Goal: Contribute content: Add original content to the website for others to see

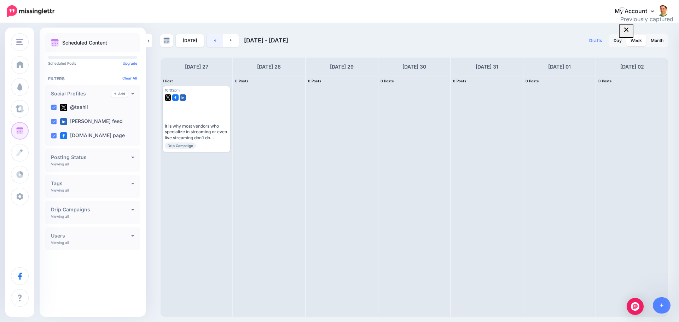
click at [207, 38] on link at bounding box center [215, 40] width 16 height 13
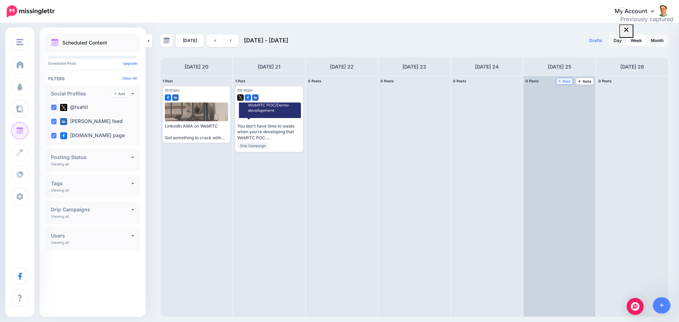
click at [567, 80] on span "Post" at bounding box center [564, 82] width 12 height 4
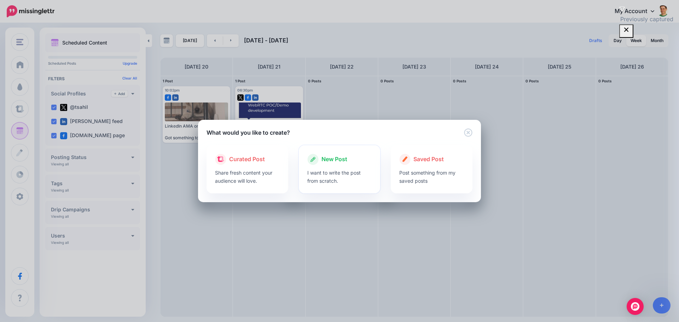
click at [327, 155] on span "New Post" at bounding box center [334, 159] width 26 height 9
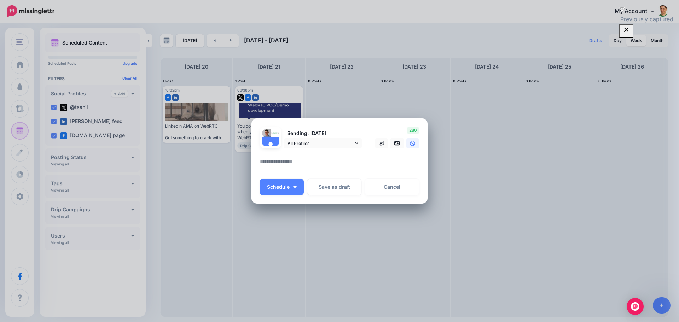
click at [307, 166] on textarea at bounding box center [341, 164] width 163 height 14
paste textarea "**********"
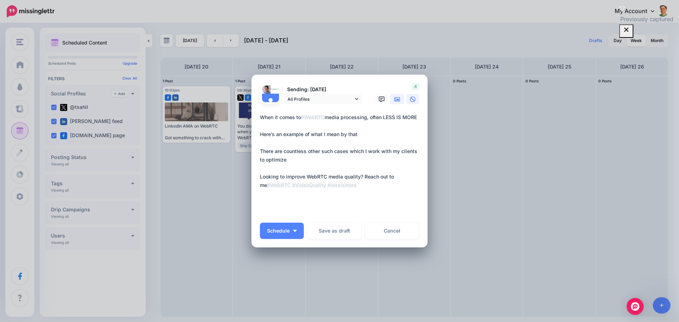
type textarea "**********"
click at [394, 100] on icon at bounding box center [397, 99] width 6 height 6
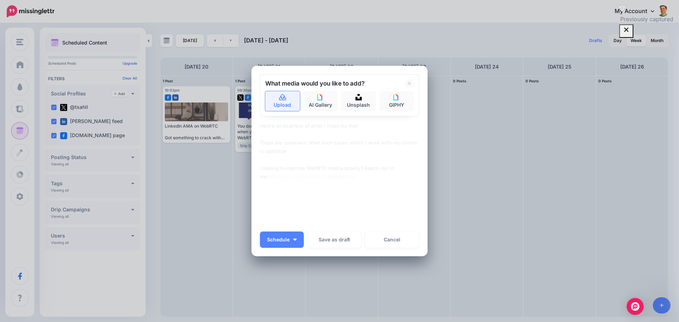
click at [291, 107] on link "Upload" at bounding box center [282, 101] width 35 height 20
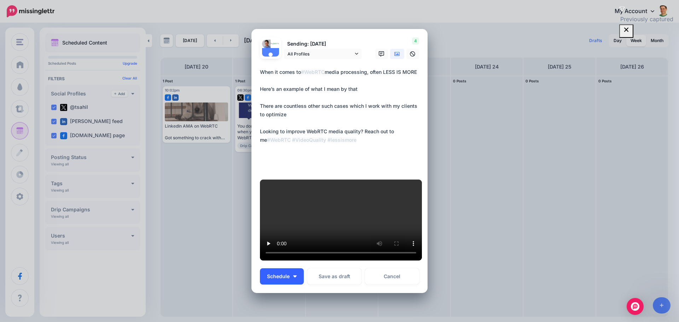
click at [274, 274] on span "Schedule" at bounding box center [278, 276] width 23 height 5
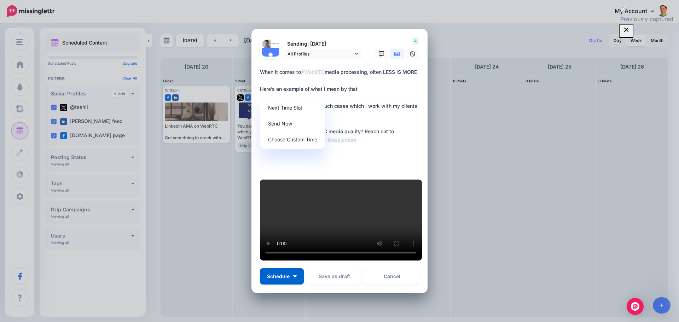
scroll to position [177, 0]
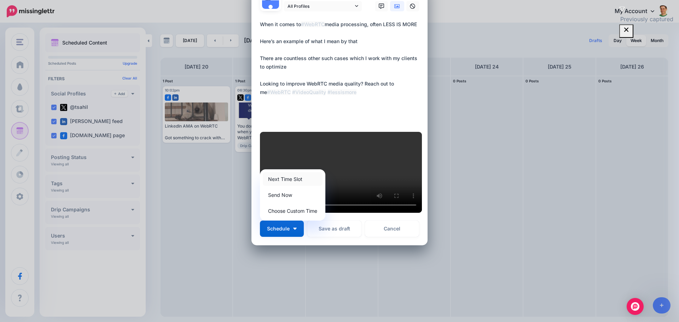
click at [280, 186] on link "Next Time Slot" at bounding box center [293, 179] width 60 height 14
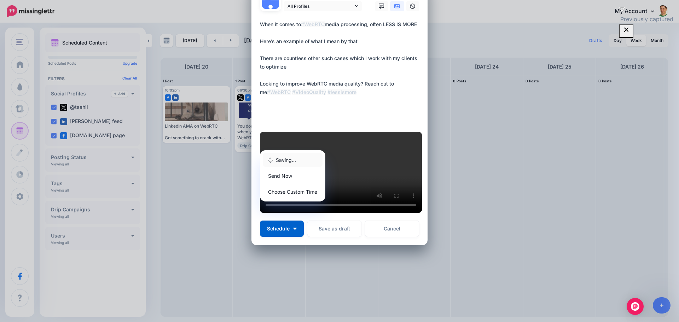
scroll to position [71, 0]
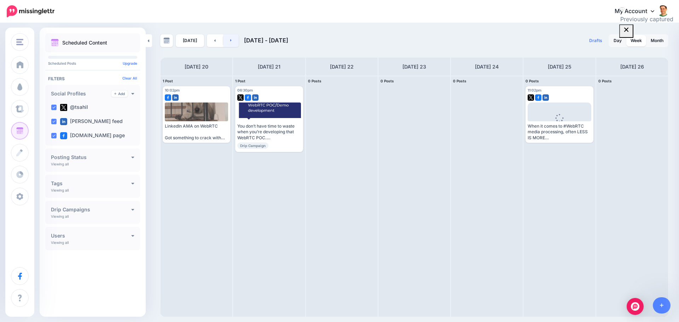
click at [229, 38] on link at bounding box center [231, 40] width 16 height 13
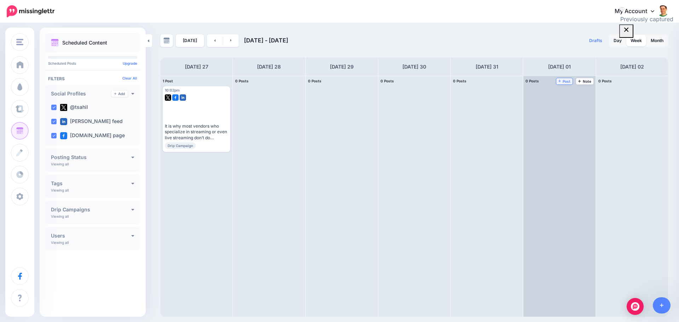
click at [559, 82] on icon at bounding box center [559, 81] width 3 height 4
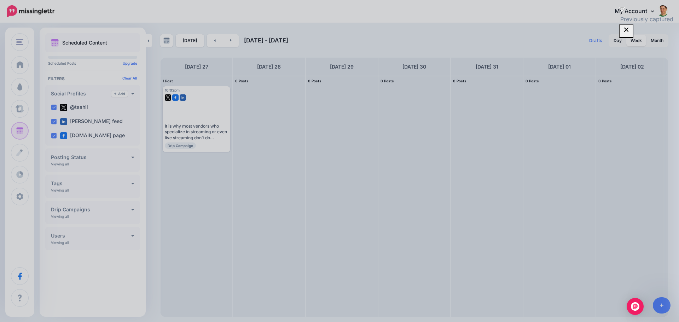
scroll to position [0, 0]
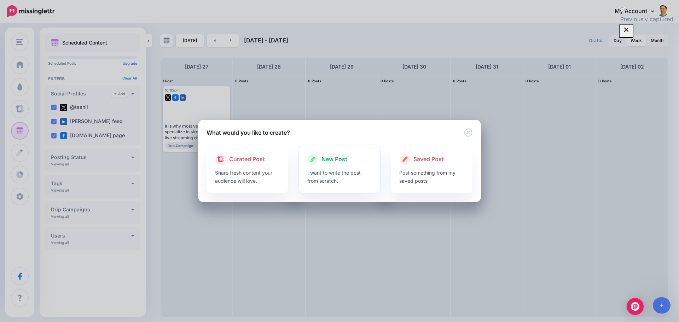
click at [316, 159] on icon at bounding box center [312, 159] width 11 height 11
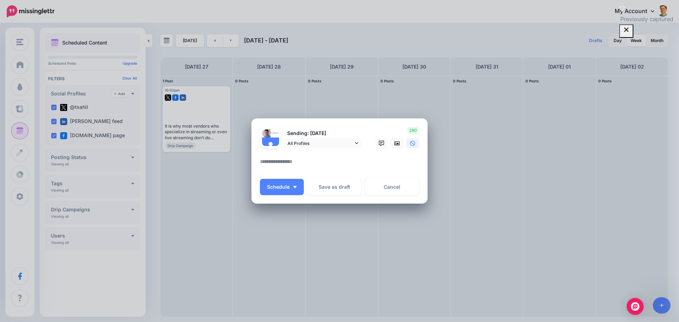
click at [305, 160] on textarea at bounding box center [341, 164] width 163 height 14
paste textarea "**********"
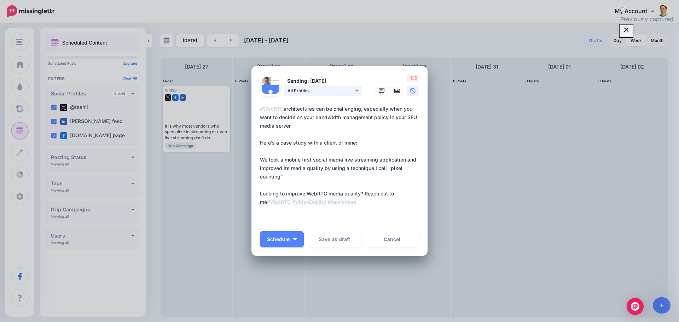
type textarea "**********"
click at [351, 90] on link "All Profiles" at bounding box center [323, 91] width 78 height 10
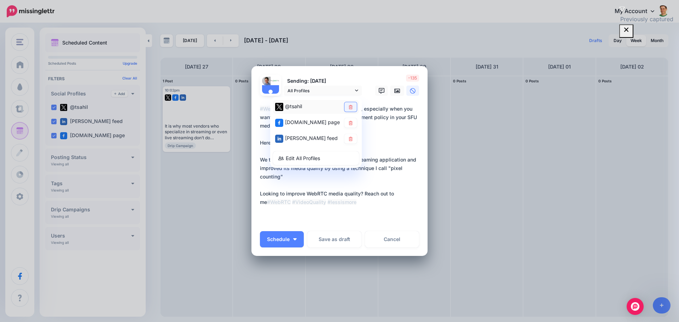
click at [348, 105] on icon at bounding box center [350, 107] width 4 height 4
click at [394, 90] on icon at bounding box center [397, 91] width 6 height 4
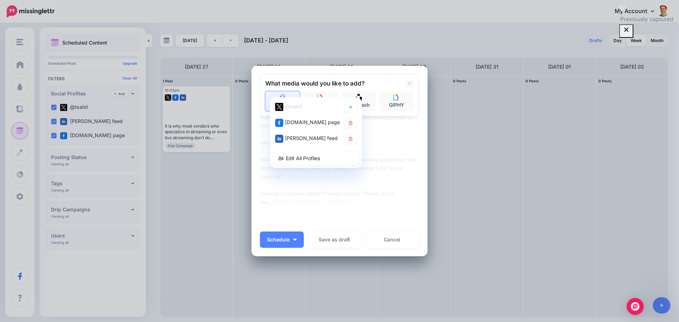
click at [296, 95] on link "Upload" at bounding box center [282, 101] width 35 height 20
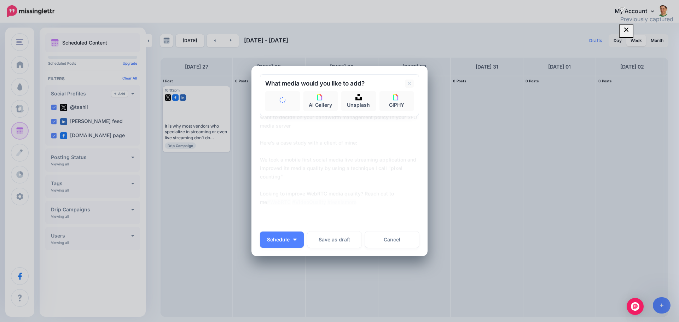
click at [309, 166] on textarea "**********" at bounding box center [341, 164] width 163 height 119
click at [278, 243] on button "Schedule" at bounding box center [282, 239] width 44 height 16
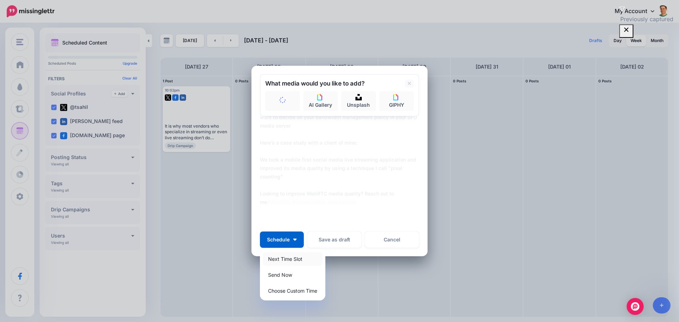
click at [285, 262] on link "Next Time Slot" at bounding box center [293, 259] width 60 height 14
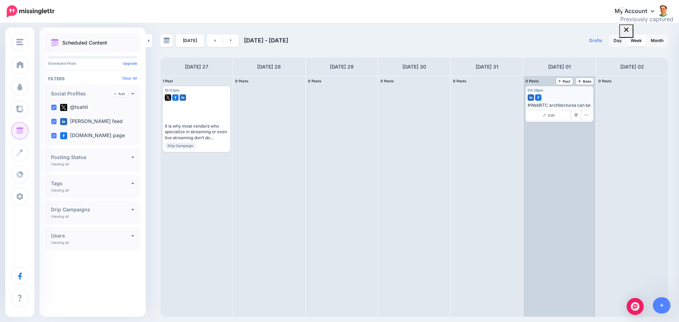
click at [541, 108] on div "Edit Manage Dates Assign to User Delete Post" at bounding box center [559, 114] width 68 height 13
click at [541, 112] on link "Edit" at bounding box center [548, 115] width 42 height 9
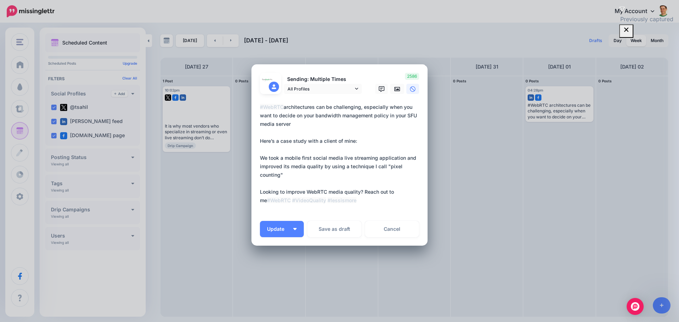
scroll to position [6, 0]
click at [394, 89] on icon at bounding box center [397, 89] width 6 height 6
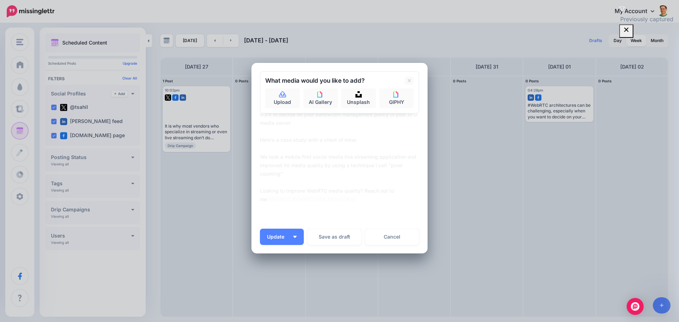
scroll to position [2, 0]
click at [279, 98] on icon at bounding box center [282, 95] width 7 height 6
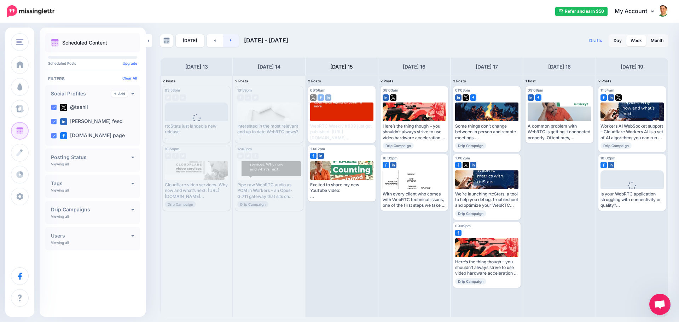
click at [233, 40] on link at bounding box center [231, 40] width 16 height 13
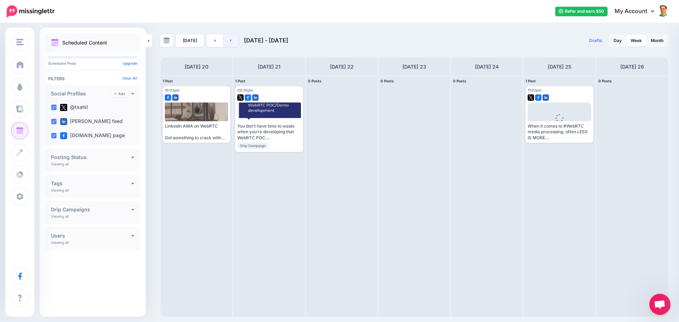
click at [234, 41] on link at bounding box center [231, 40] width 16 height 13
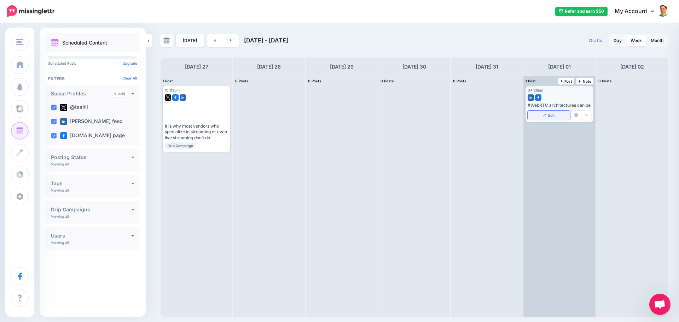
click at [563, 115] on link "Edit" at bounding box center [548, 115] width 42 height 9
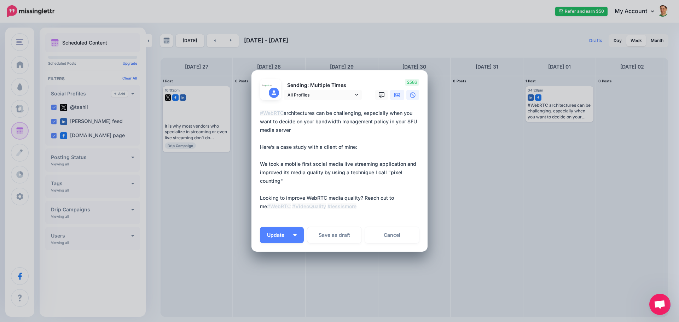
click at [394, 95] on icon at bounding box center [397, 95] width 6 height 6
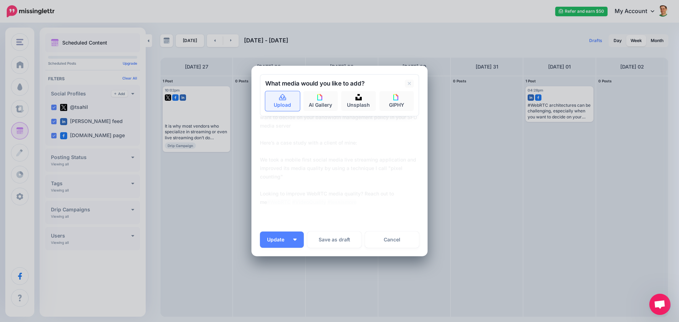
click at [270, 103] on link "Upload" at bounding box center [282, 101] width 35 height 20
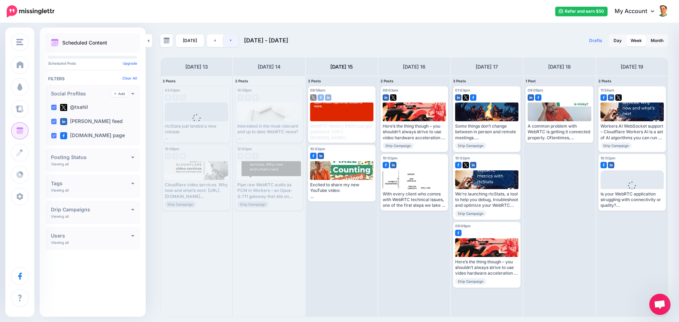
click at [223, 37] on link at bounding box center [231, 40] width 16 height 13
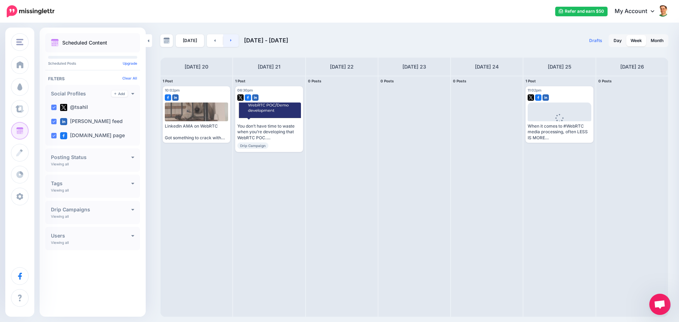
click at [223, 37] on link at bounding box center [231, 40] width 16 height 13
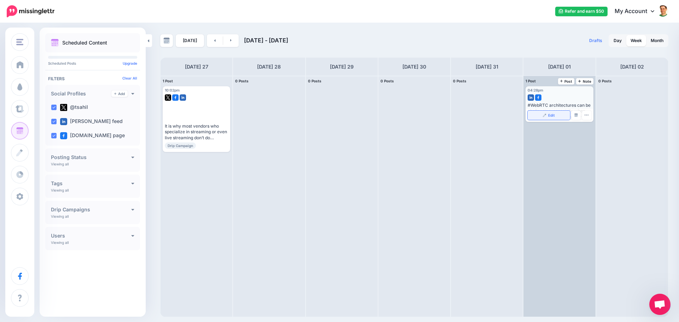
click at [556, 114] on link "Edit" at bounding box center [548, 115] width 42 height 9
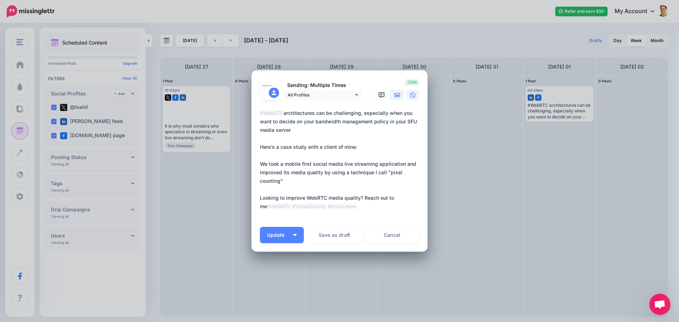
click at [390, 92] on link at bounding box center [397, 95] width 14 height 10
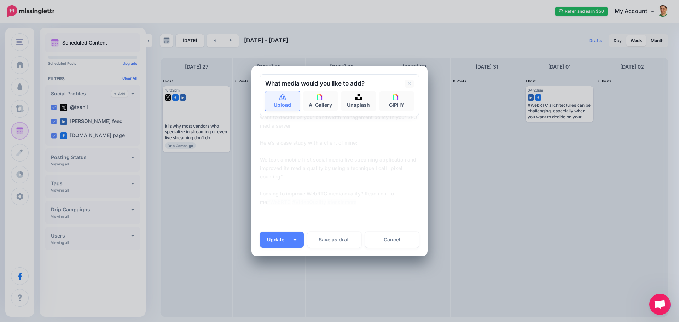
click at [276, 106] on link "Upload" at bounding box center [282, 101] width 35 height 20
click at [294, 157] on textarea "**********" at bounding box center [341, 160] width 163 height 110
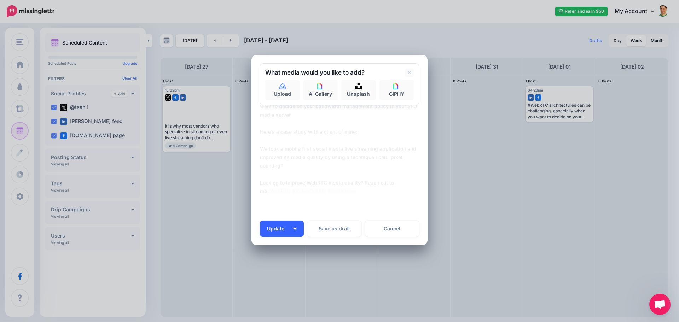
click at [286, 229] on span "Update" at bounding box center [278, 228] width 23 height 5
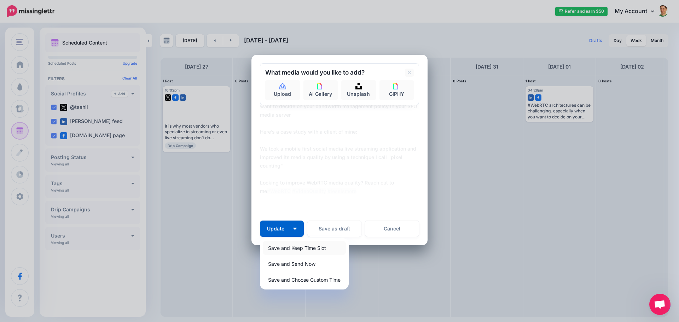
click at [285, 248] on link "Save and Keep Time Slot" at bounding box center [304, 248] width 83 height 14
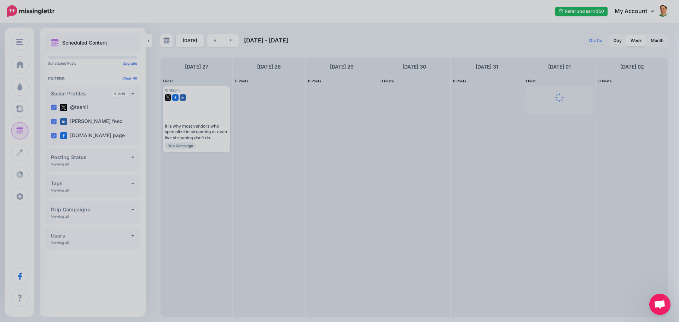
scroll to position [0, 0]
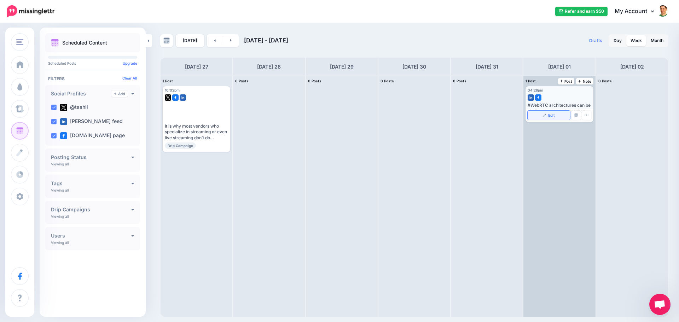
click at [545, 113] on link "Edit" at bounding box center [548, 115] width 42 height 9
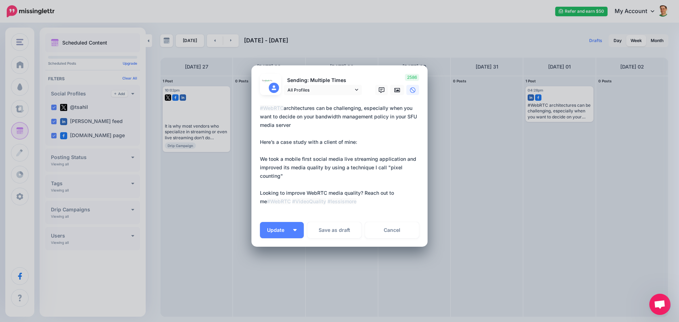
scroll to position [6, 0]
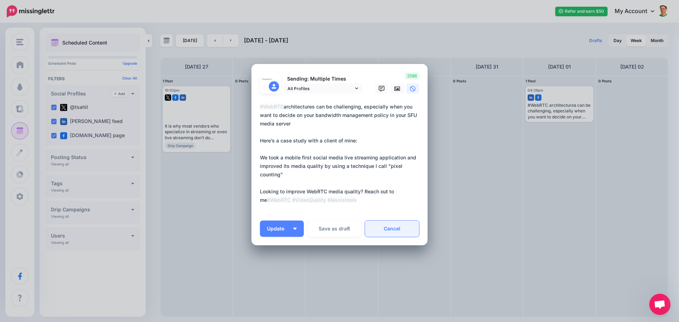
click at [387, 228] on link "Cancel" at bounding box center [392, 229] width 54 height 16
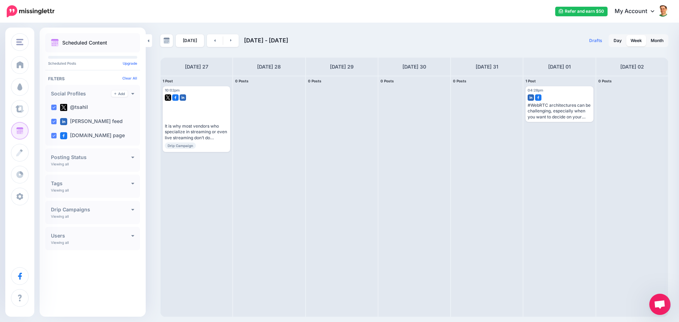
scroll to position [0, 0]
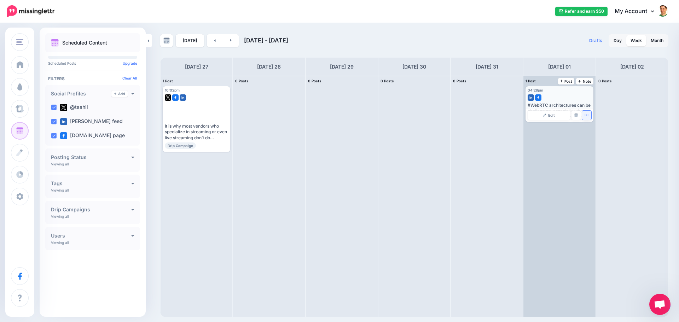
click at [583, 117] on button "button" at bounding box center [586, 115] width 9 height 9
click at [595, 139] on link "Delete Post" at bounding box center [603, 137] width 37 height 8
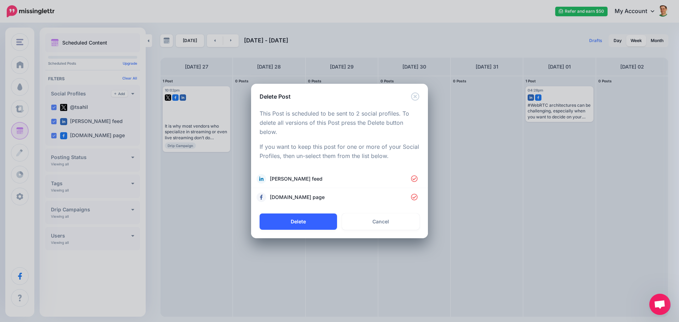
click at [318, 217] on button "Delete" at bounding box center [297, 221] width 77 height 16
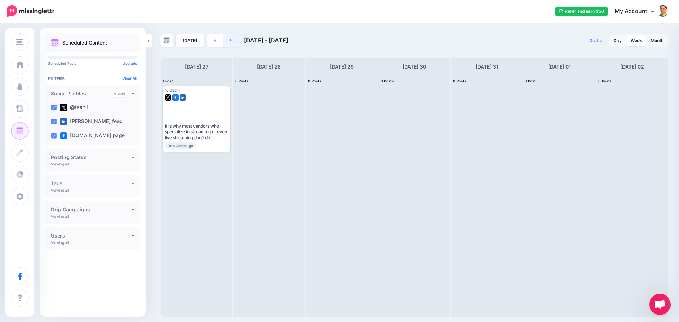
click at [230, 43] on link at bounding box center [231, 40] width 16 height 13
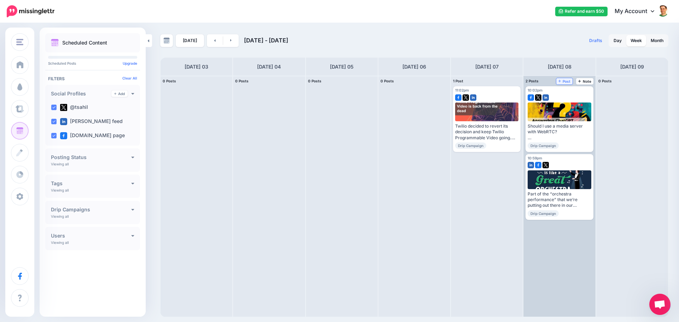
click at [566, 80] on span "Post" at bounding box center [564, 82] width 12 height 4
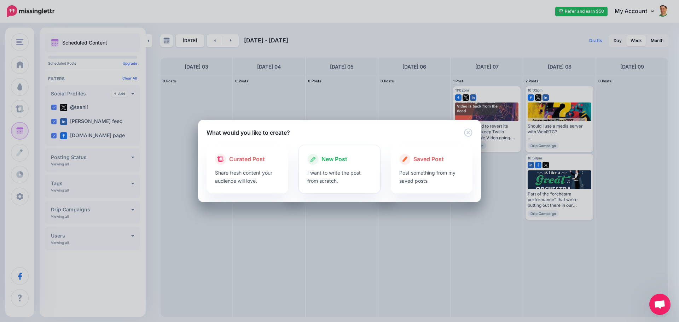
click at [307, 162] on icon at bounding box center [312, 159] width 11 height 11
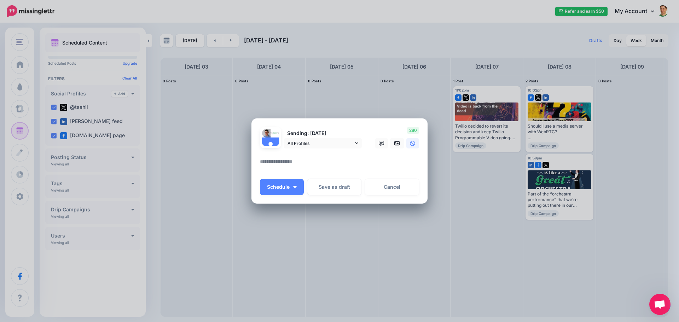
click at [275, 161] on textarea at bounding box center [341, 164] width 163 height 14
paste textarea "**********"
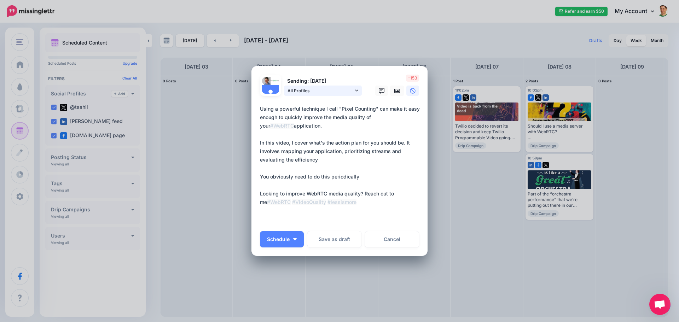
type textarea "**********"
click at [355, 91] on icon at bounding box center [356, 90] width 3 height 5
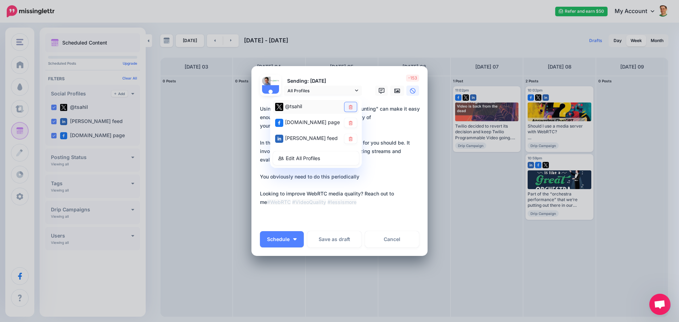
click at [348, 106] on icon at bounding box center [350, 107] width 4 height 4
click at [394, 90] on icon at bounding box center [397, 91] width 6 height 4
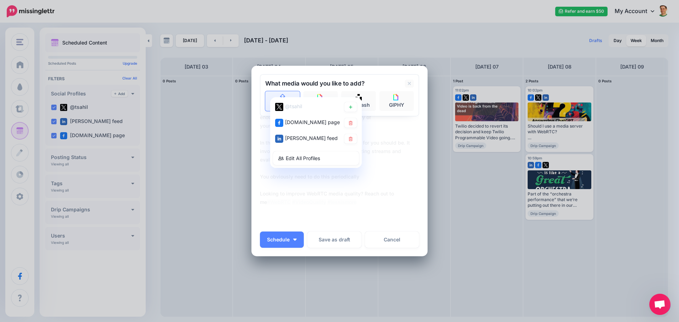
click at [268, 92] on link "Upload" at bounding box center [282, 101] width 35 height 20
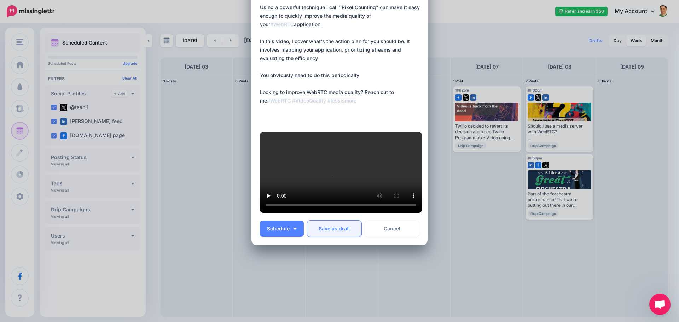
scroll to position [252, 0]
click at [291, 230] on button "Schedule" at bounding box center [282, 229] width 44 height 16
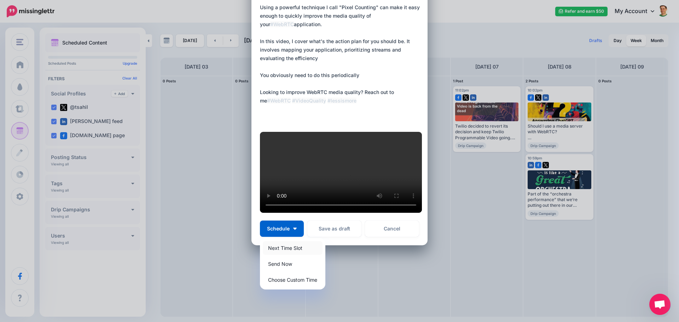
click at [283, 245] on link "Next Time Slot" at bounding box center [293, 248] width 60 height 14
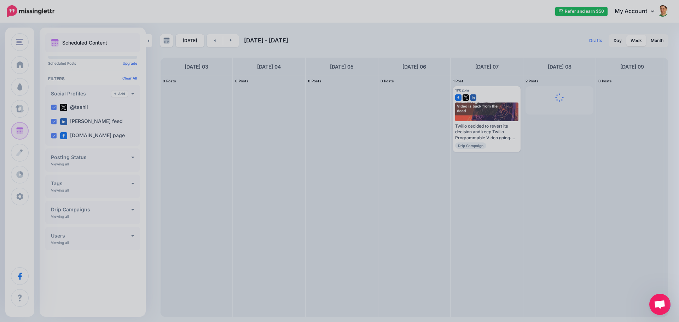
scroll to position [0, 0]
